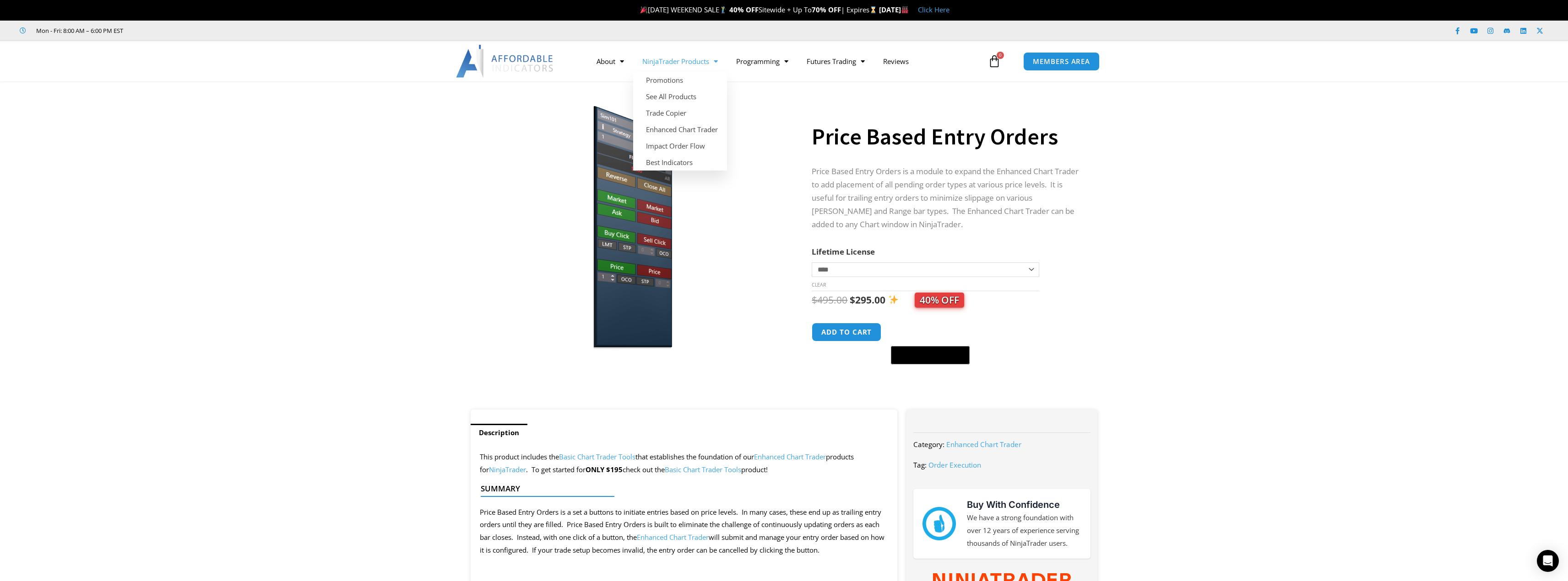
click at [528, 55] on img at bounding box center [505, 61] width 99 height 33
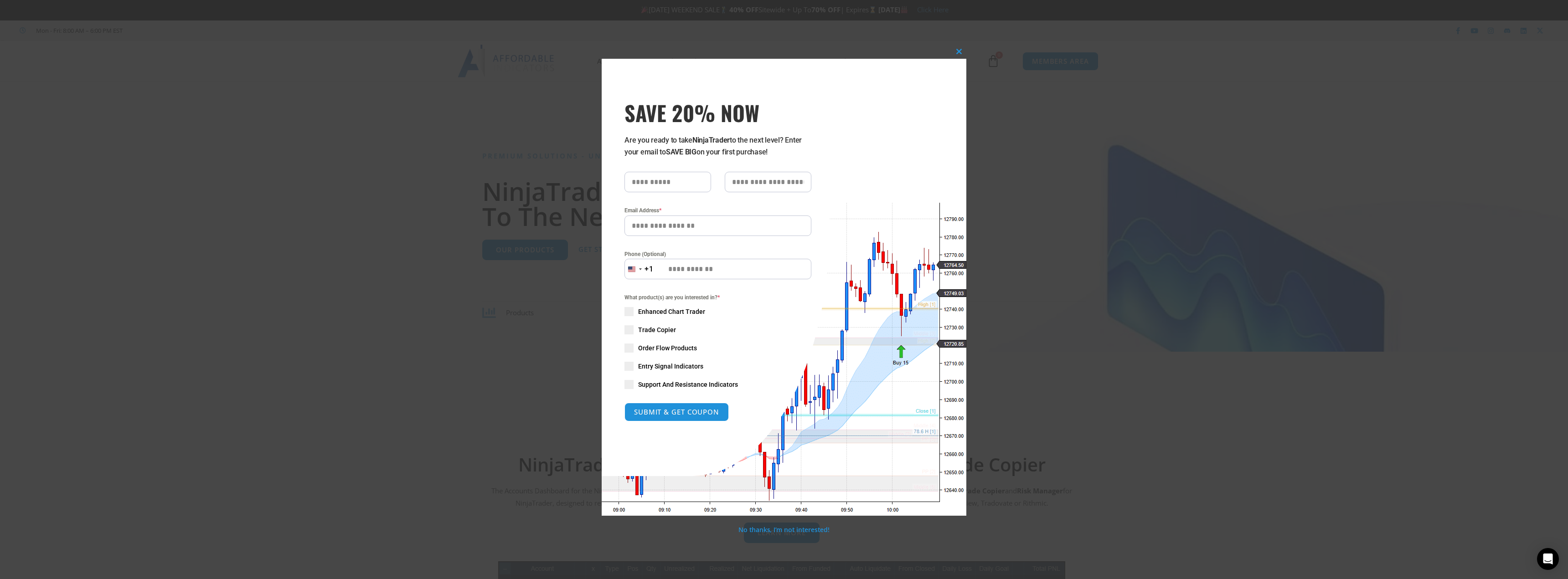
click at [949, 49] on div "Close this module SAVE 20% NOW Are you ready to take NinjaTrader to the next le…" at bounding box center [784, 280] width 365 height 471
click at [955, 54] on span at bounding box center [958, 52] width 14 height 6
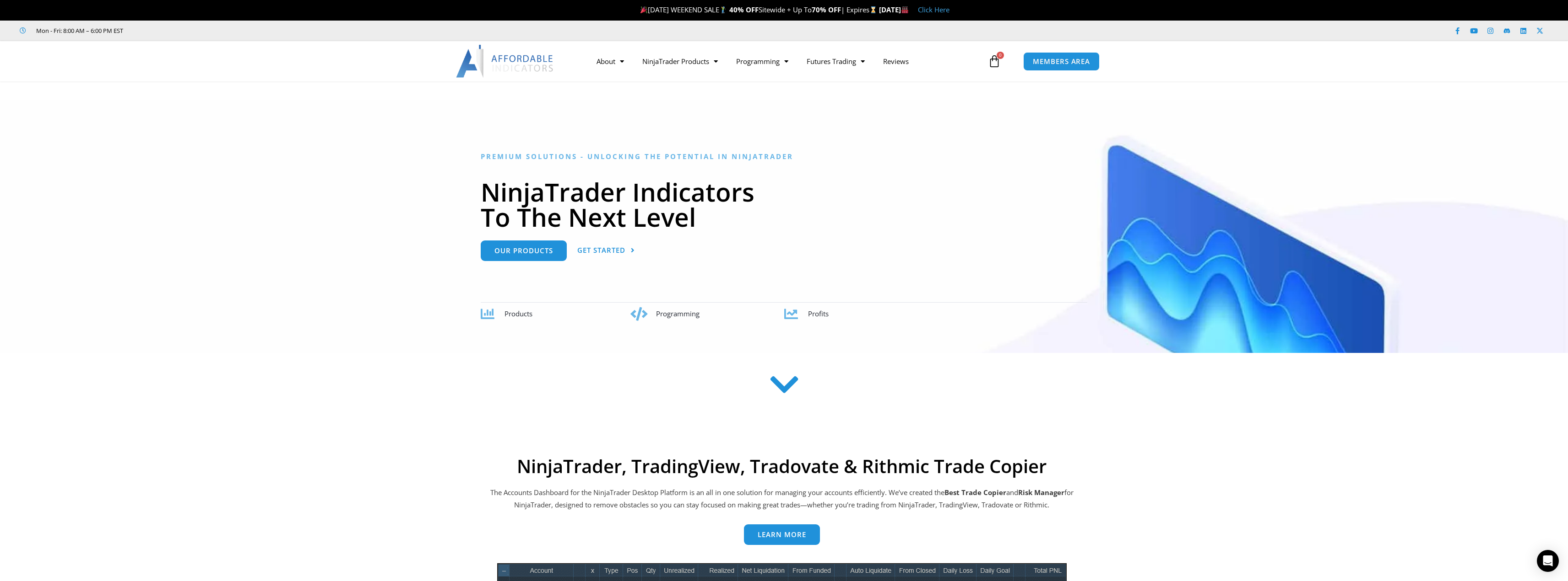
click at [950, 12] on link "Click Here" at bounding box center [933, 9] width 32 height 9
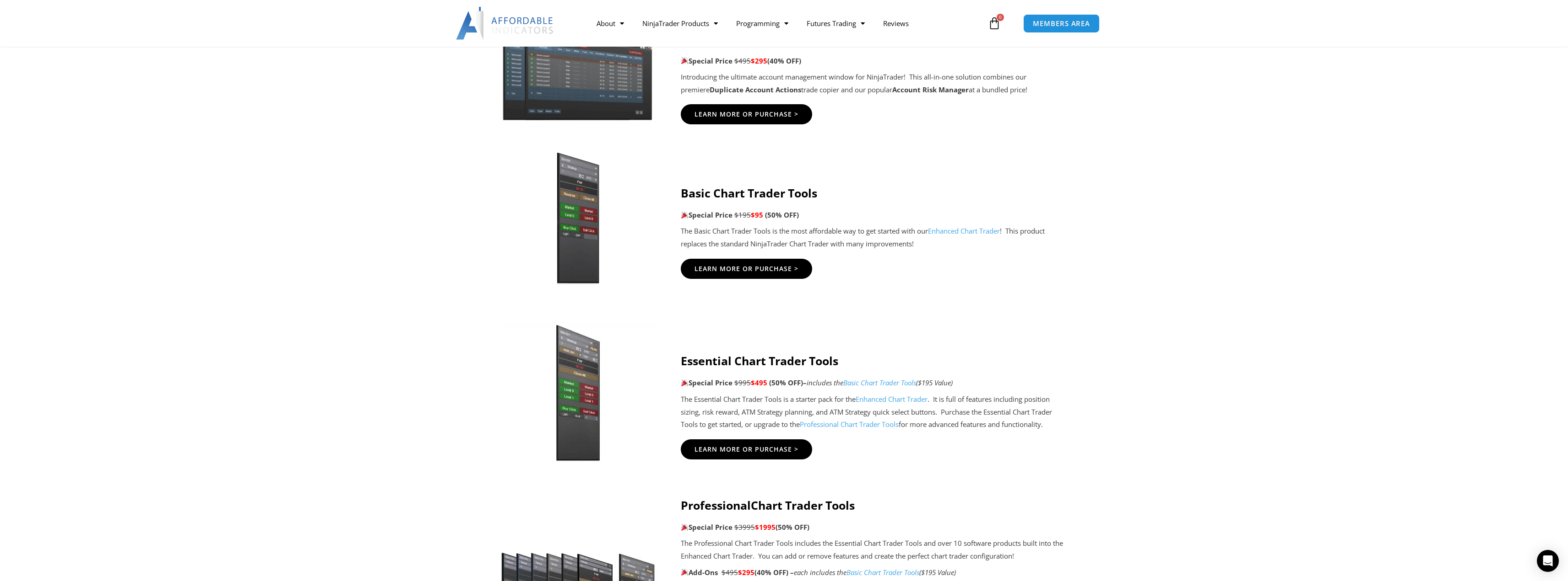
scroll to position [457, 0]
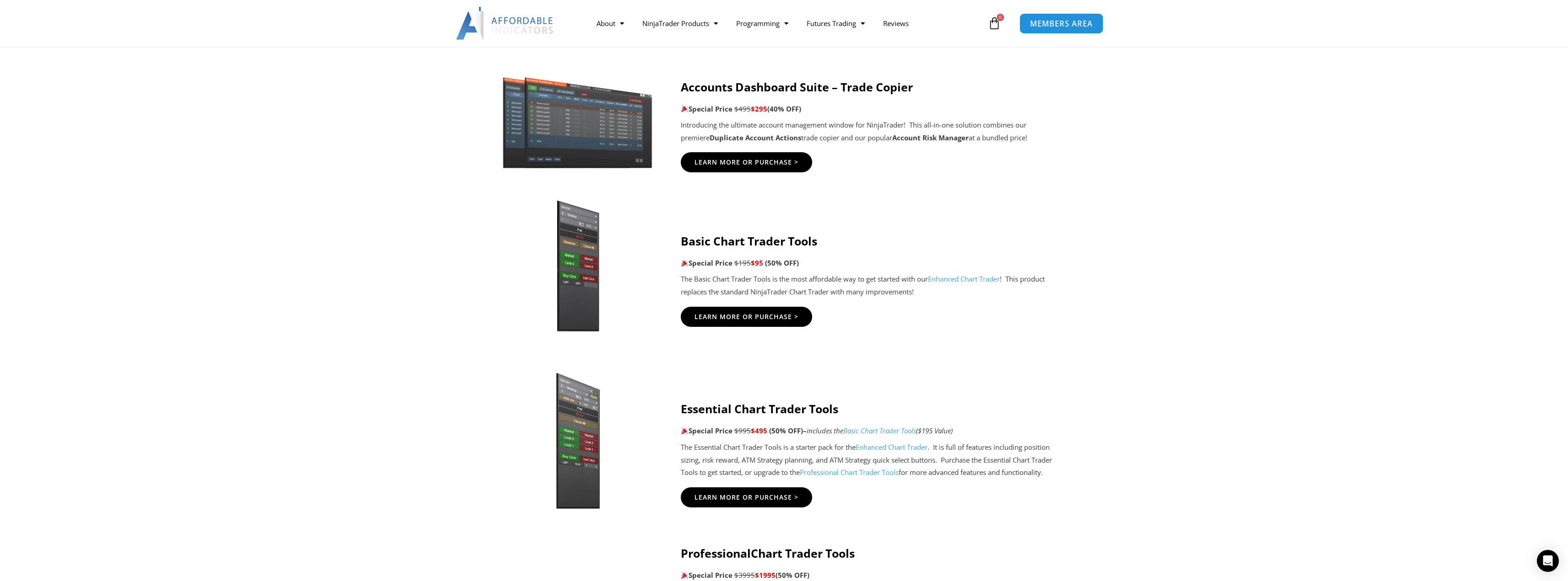
click at [1057, 16] on link "MEMBERS AREA" at bounding box center [1061, 22] width 83 height 20
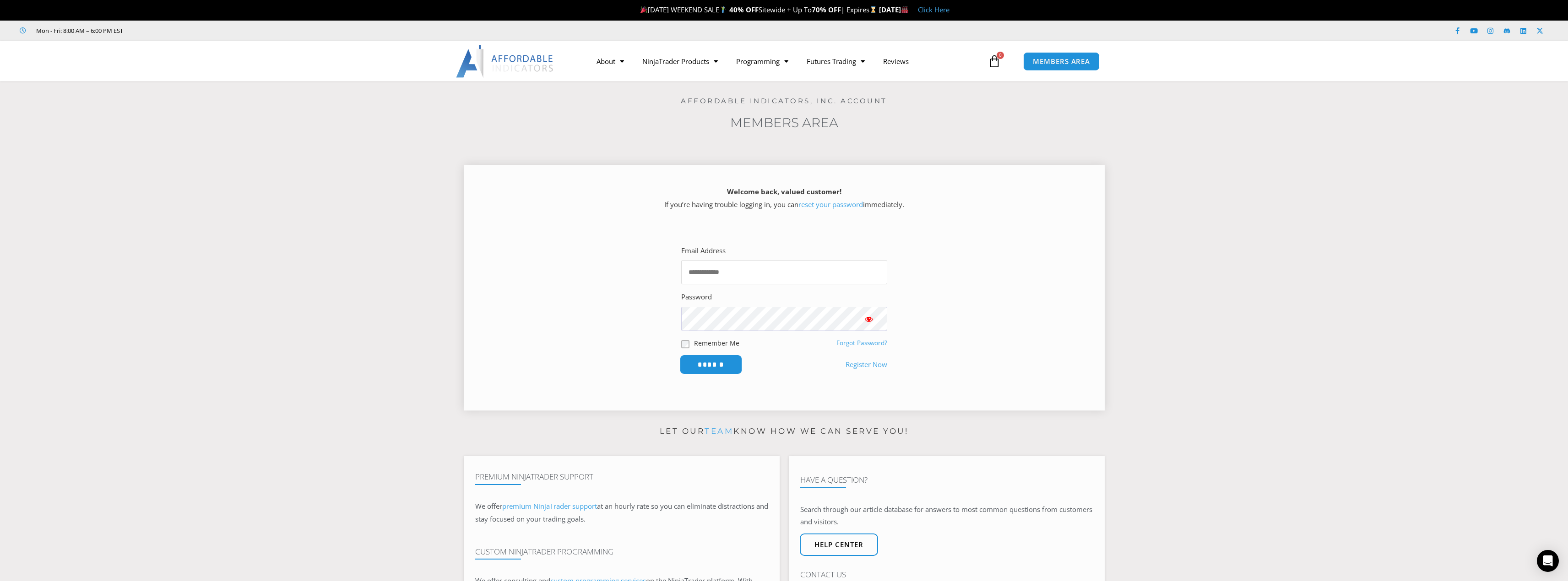
type input "**********"
click at [715, 361] on input "******" at bounding box center [710, 365] width 63 height 19
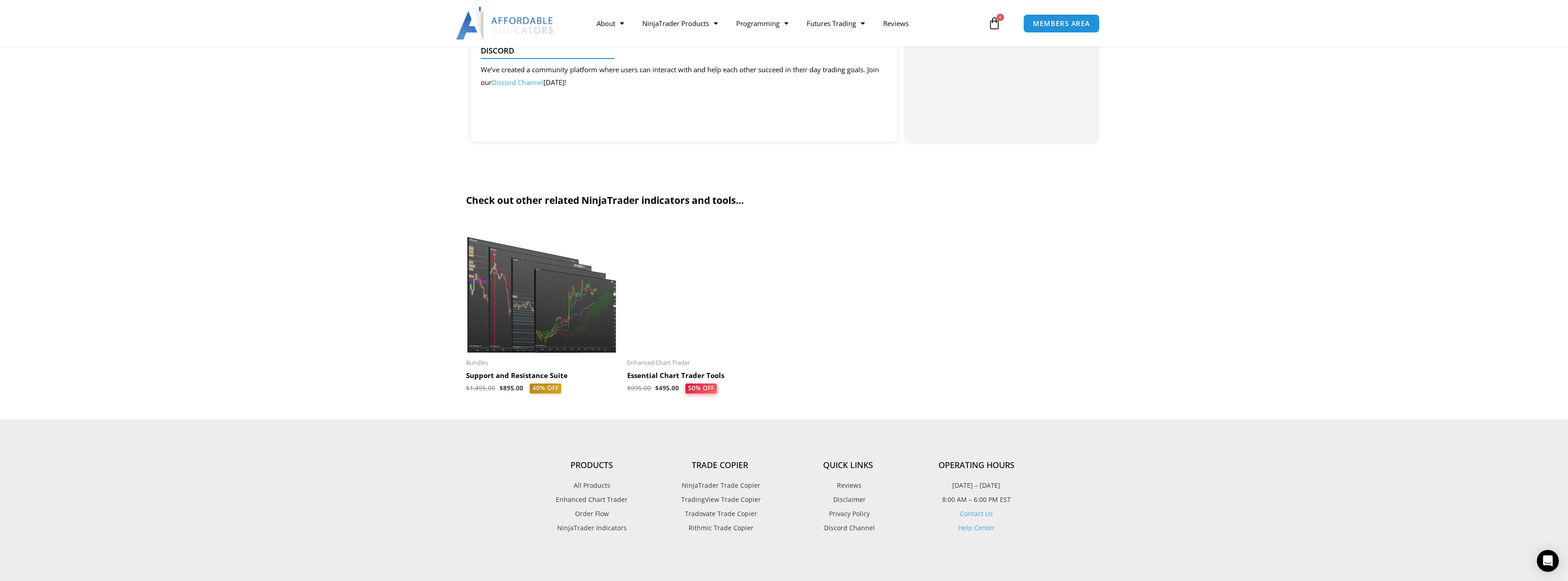
scroll to position [915, 0]
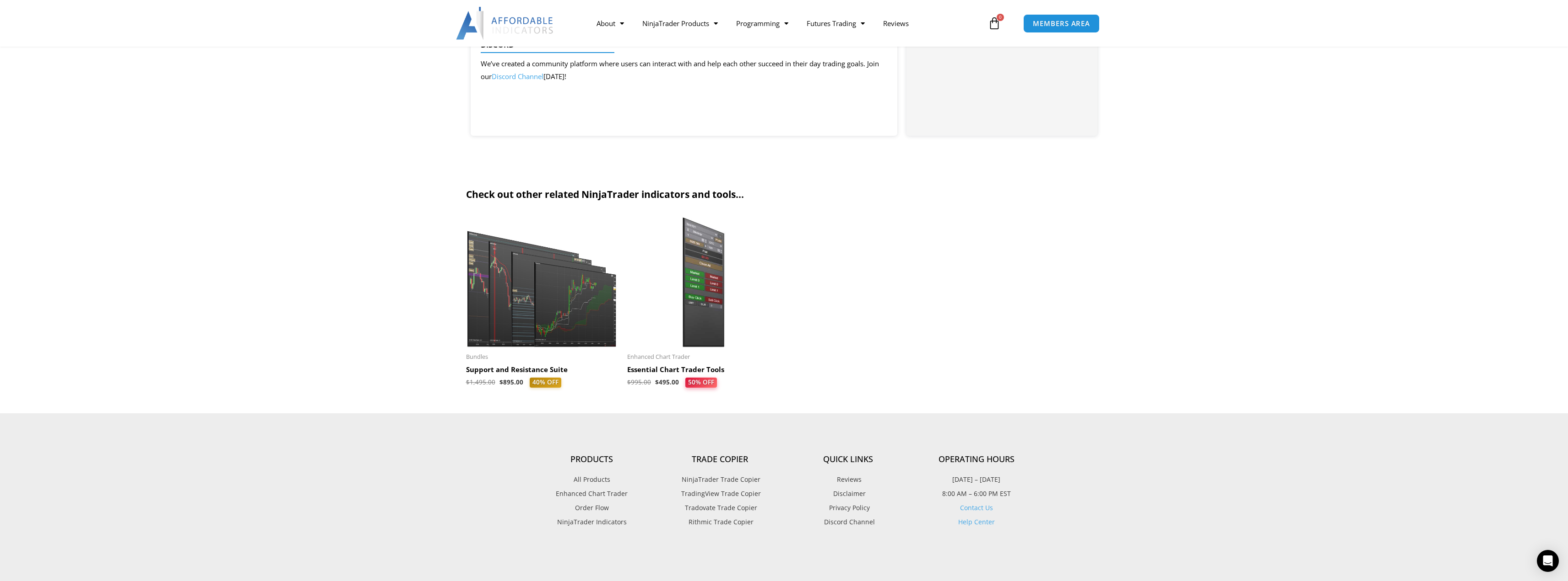
click at [519, 295] on img at bounding box center [542, 282] width 152 height 131
click at [563, 312] on img at bounding box center [542, 282] width 152 height 131
click at [552, 385] on span "40% OFF" at bounding box center [545, 382] width 32 height 10
click at [596, 329] on img at bounding box center [542, 282] width 152 height 131
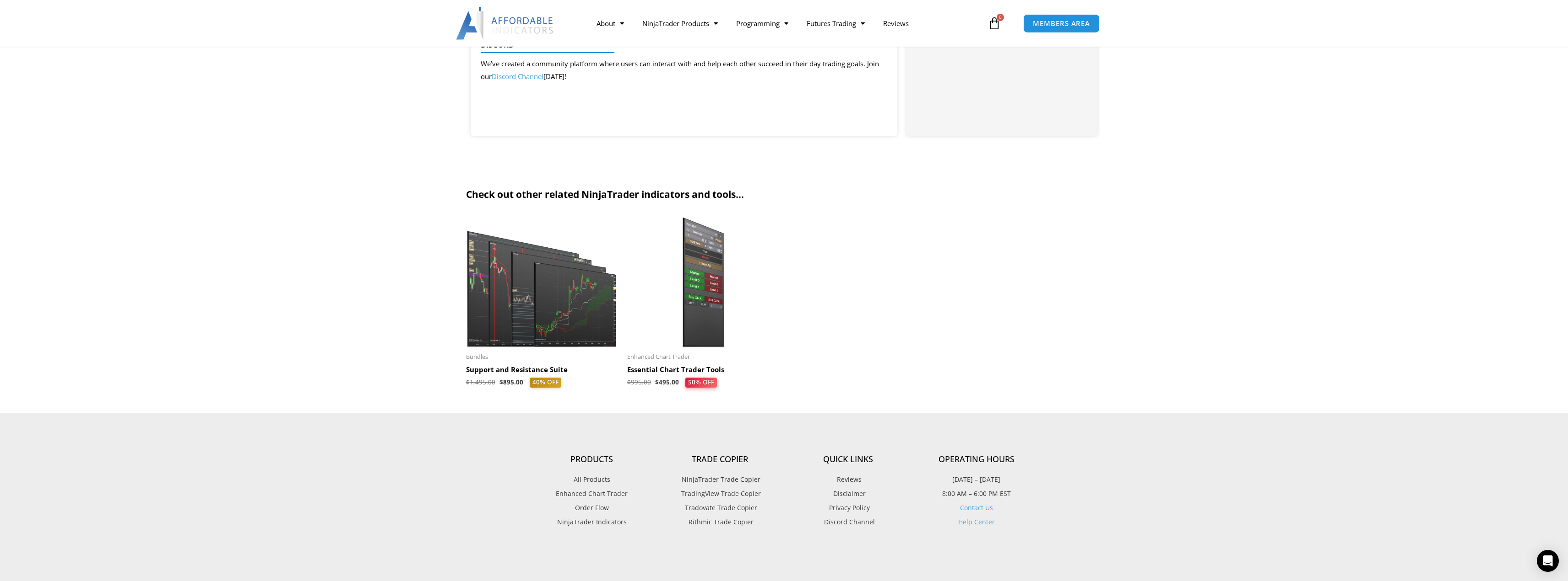
click at [697, 294] on img at bounding box center [703, 282] width 152 height 131
click at [670, 382] on bdi "$ 495.00" at bounding box center [667, 382] width 24 height 9
click at [697, 383] on span "50% OFF" at bounding box center [702, 382] width 33 height 10
click at [542, 385] on span "40% OFF" at bounding box center [545, 382] width 32 height 10
click at [517, 287] on img at bounding box center [542, 282] width 152 height 131
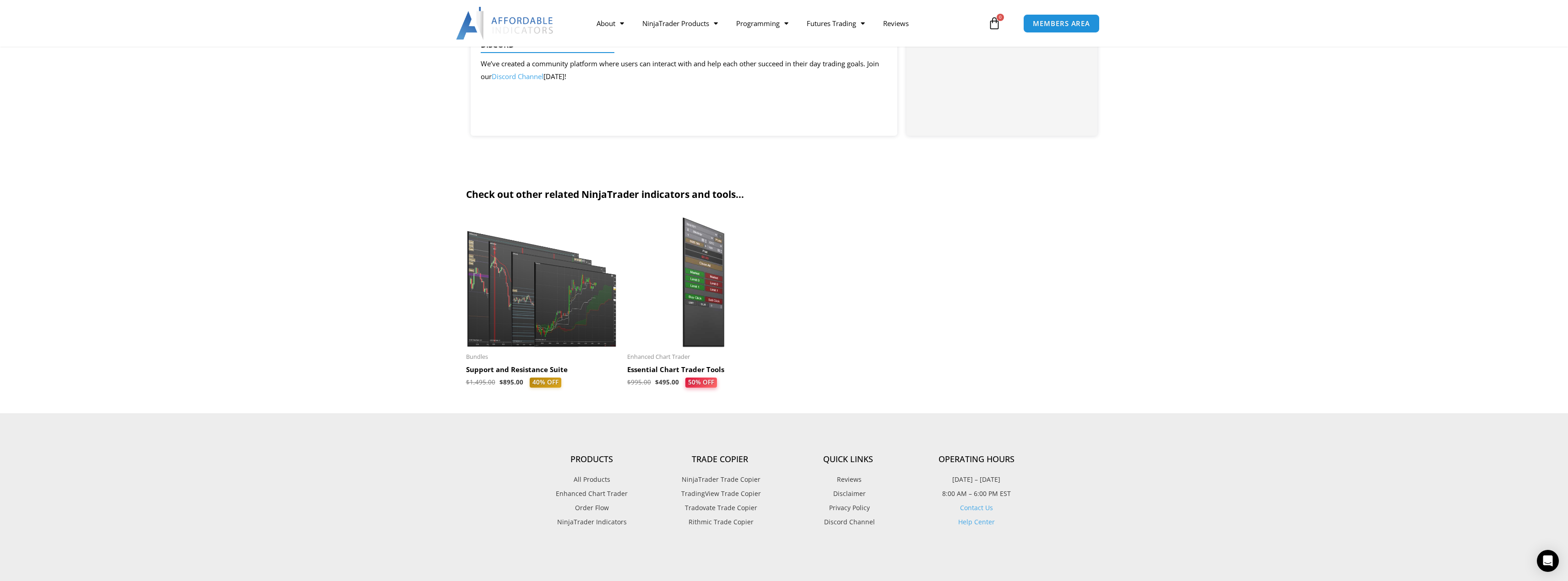
click at [748, 239] on img at bounding box center [703, 282] width 152 height 131
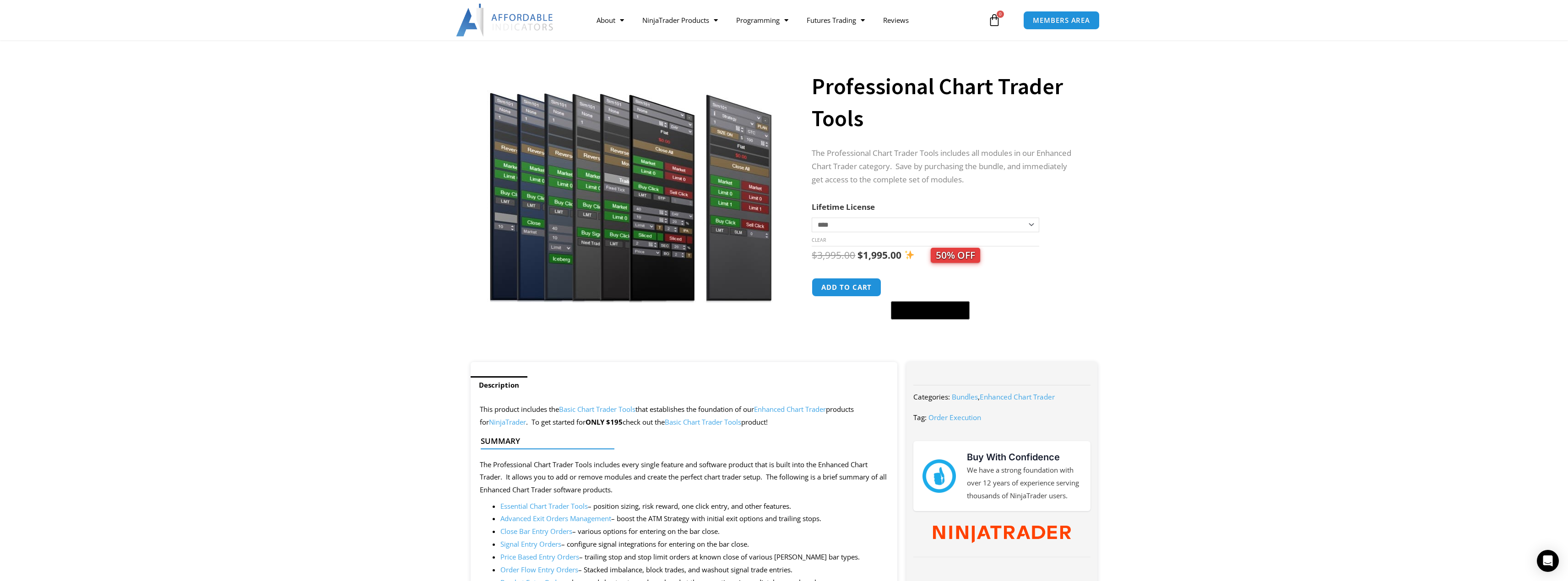
scroll to position [46, 0]
